Goal: Transaction & Acquisition: Purchase product/service

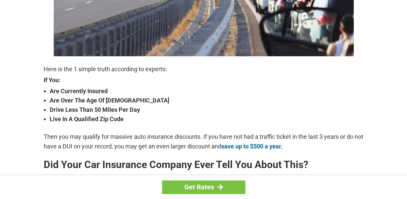
scroll to position [189, 0]
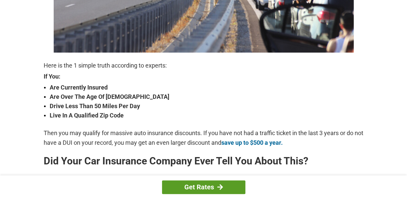
click at [223, 187] on link "Get Rates" at bounding box center [203, 188] width 83 height 14
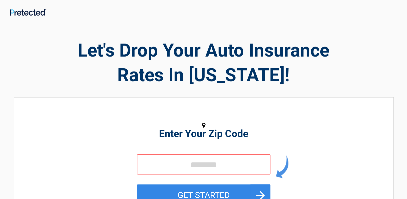
click at [213, 165] on input "tel" at bounding box center [203, 165] width 133 height 20
type input "*****"
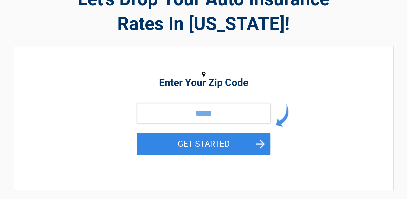
scroll to position [55, 0]
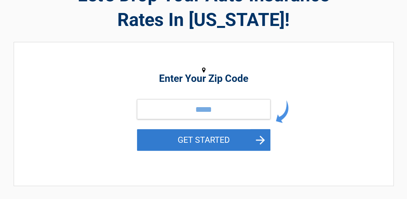
click at [260, 143] on button "GET STARTED" at bounding box center [203, 140] width 133 height 22
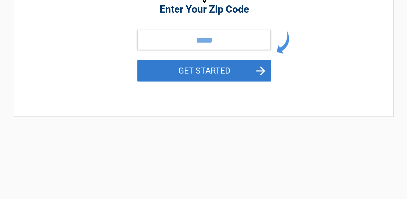
scroll to position [0, 0]
